Goal: Transaction & Acquisition: Purchase product/service

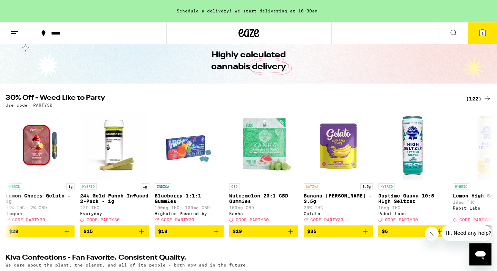
scroll to position [0, 2618]
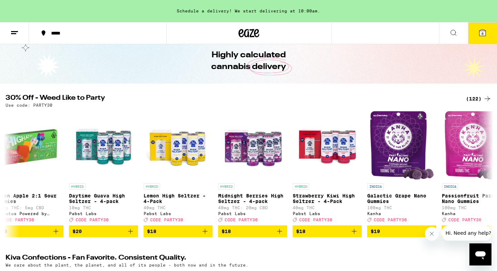
click at [487, 44] on div "Highly calculated cannabis delivery" at bounding box center [248, 61] width 497 height 45
click at [484, 37] on button "6" at bounding box center [482, 32] width 29 height 21
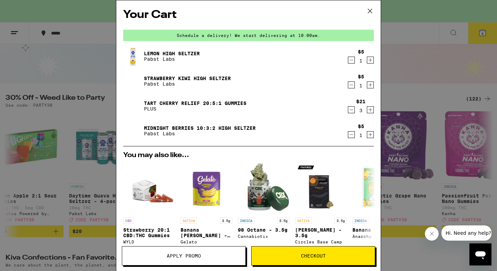
click at [368, 11] on icon at bounding box center [369, 11] width 10 height 10
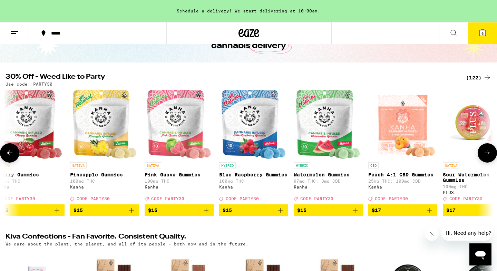
scroll to position [0, 1691]
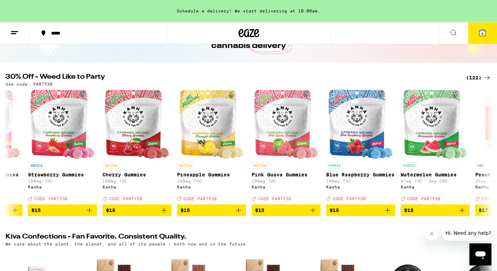
click at [472, 37] on button "6" at bounding box center [482, 32] width 29 height 21
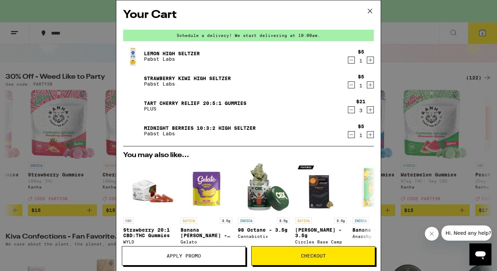
click at [314, 260] on button "Checkout" at bounding box center [313, 255] width 124 height 19
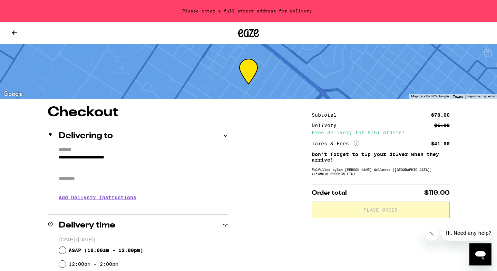
click at [17, 32] on icon at bounding box center [15, 32] width 6 height 5
